Goal: Task Accomplishment & Management: Use online tool/utility

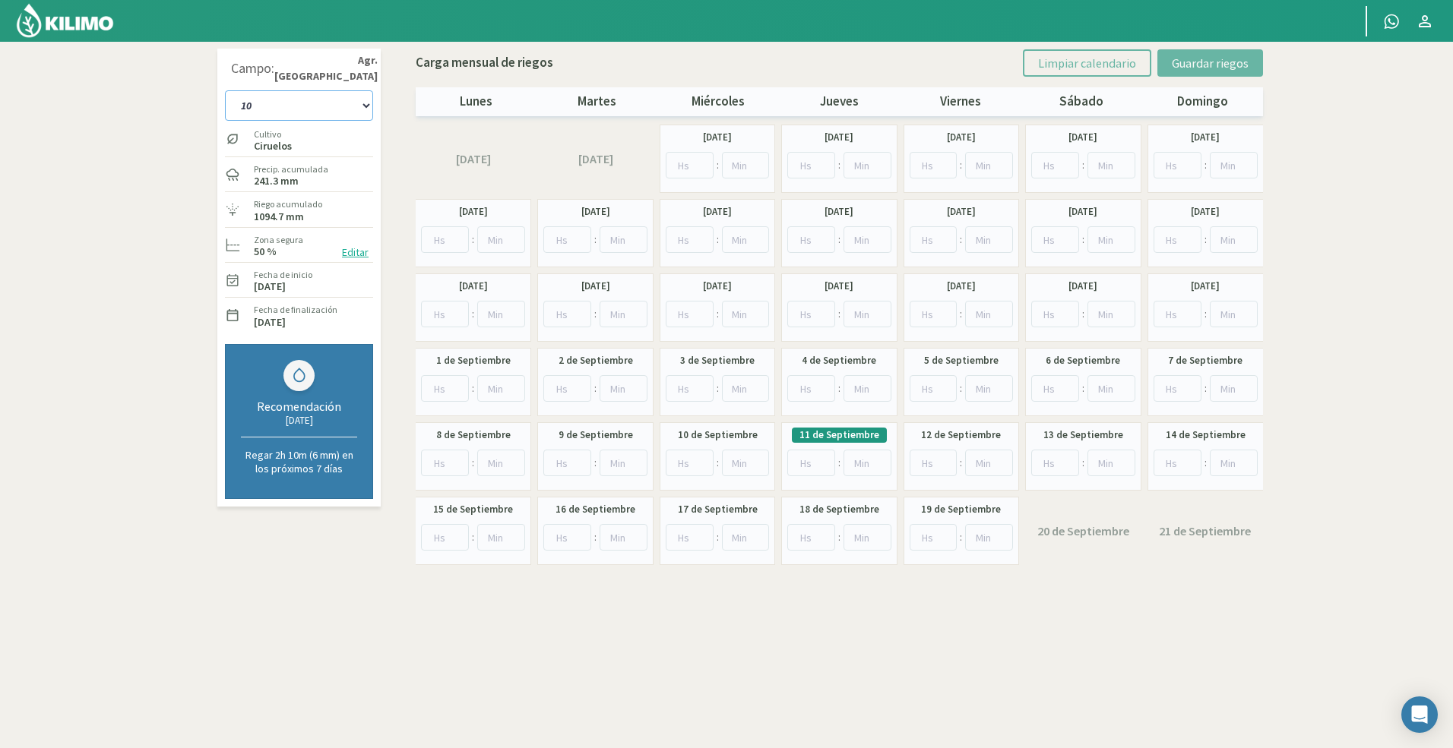
click at [345, 105] on select "10 11 12 13 1A 1B 26 27 E 3A 4 5 6 7 Cerezo 7 Ciruela 8 9 Equipo 1 2005 Sector …" at bounding box center [299, 105] width 148 height 30
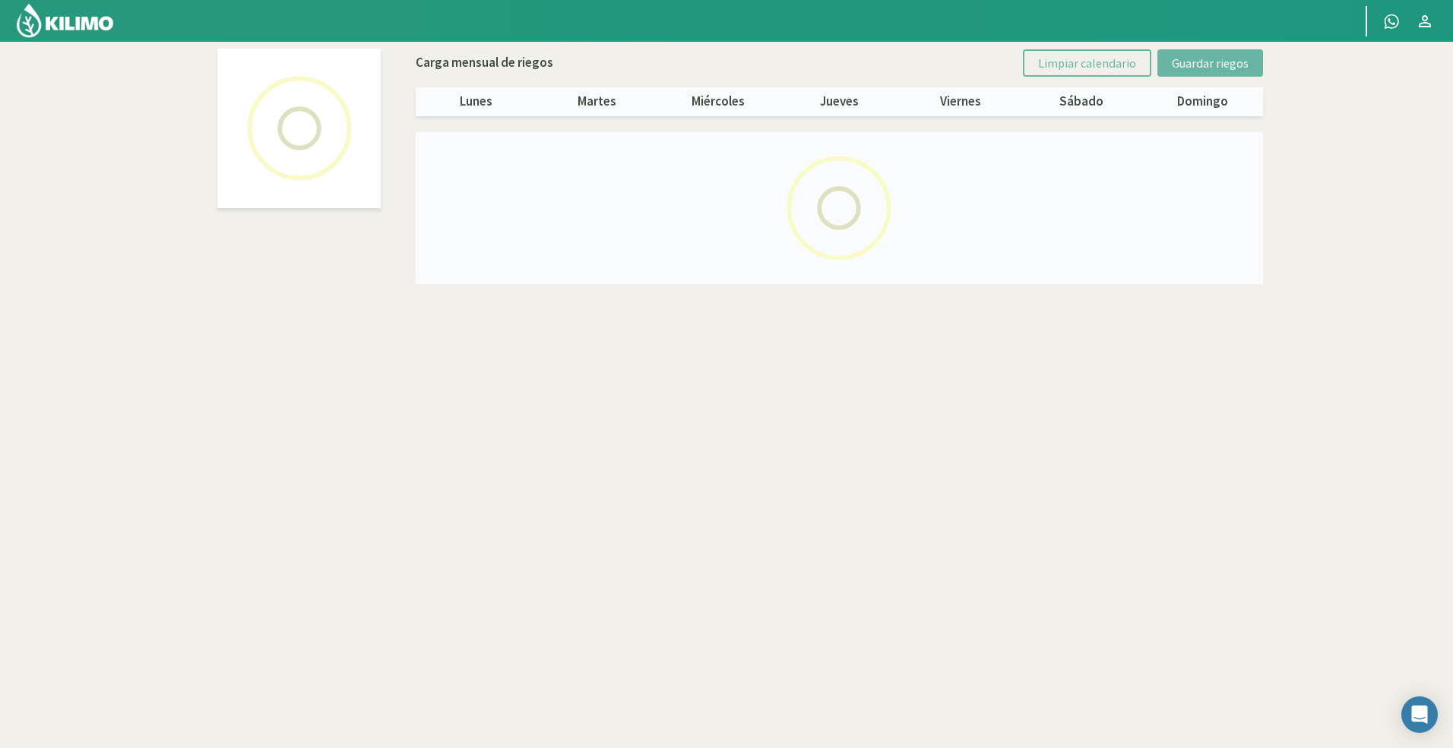
select select "46: Object"
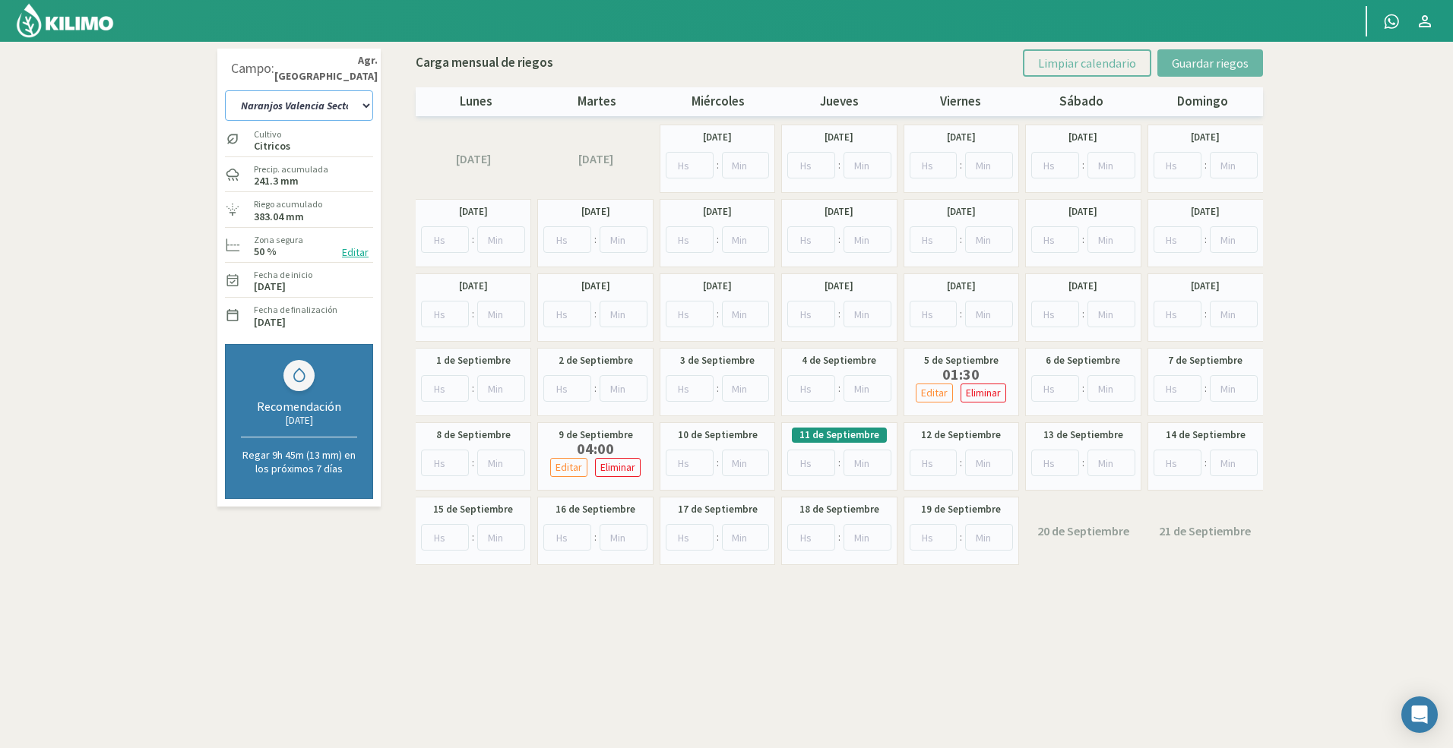
click at [317, 110] on select "10 11 12 13 1A 1B 26 27 E 3A 4 5 6 7 Cerezo 7 Ciruela 8 9 Equipo 1 2005 Sector …" at bounding box center [299, 105] width 148 height 30
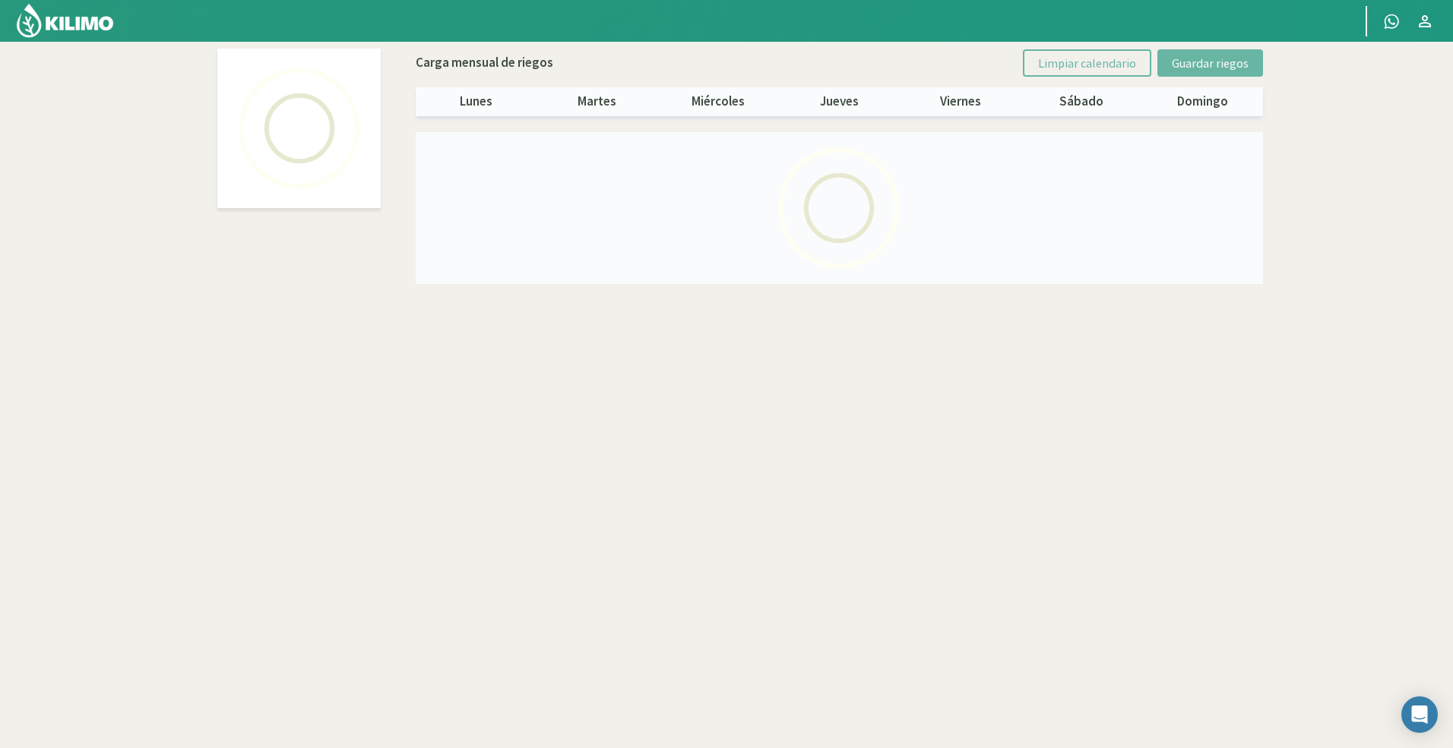
select select "44: Object"
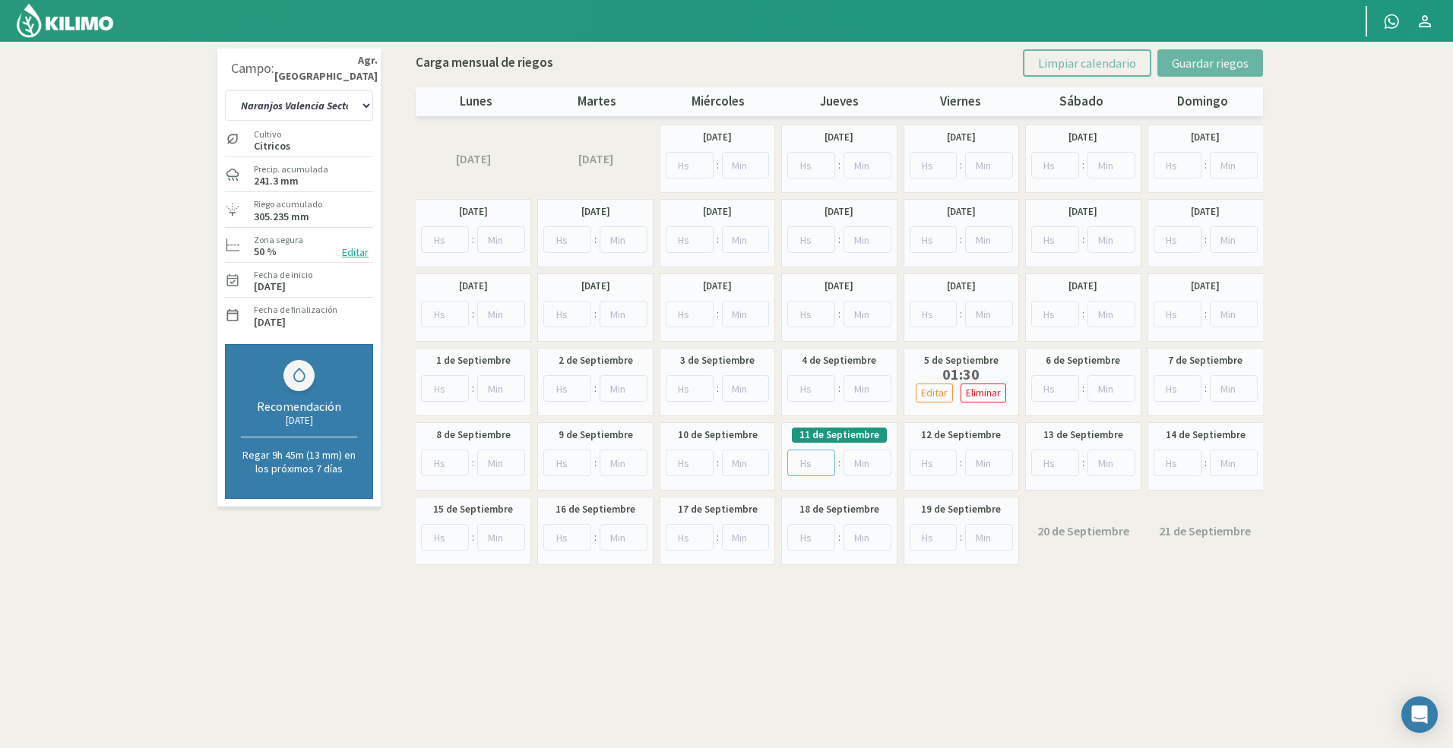
click at [801, 462] on input "number" at bounding box center [811, 463] width 48 height 27
type input "4"
click at [1198, 56] on span "Guardar riegos" at bounding box center [1210, 62] width 77 height 15
